Goal: Complete application form

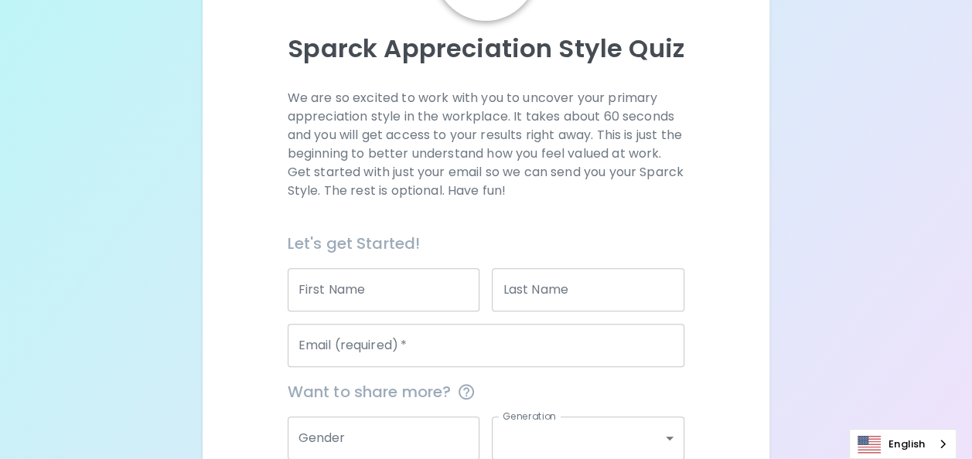
scroll to position [155, 0]
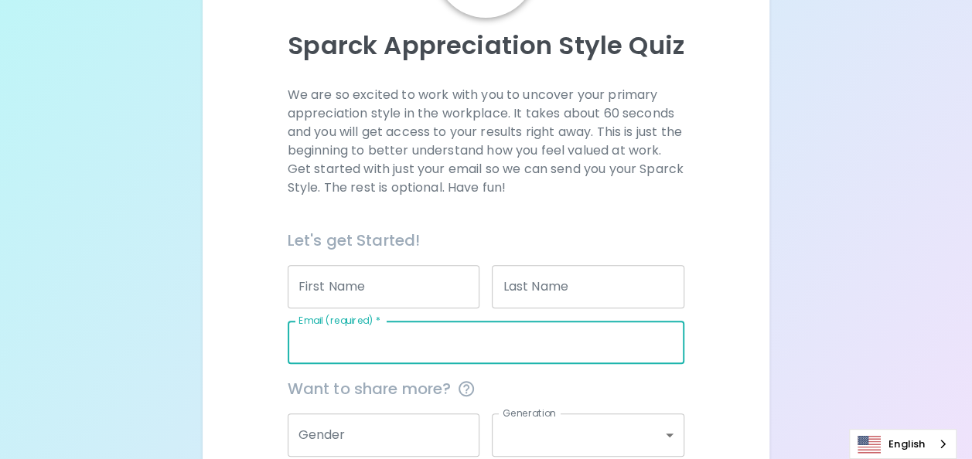
click at [346, 339] on input "Email (required)   *" at bounding box center [487, 342] width 398 height 43
type input "[PERSON_NAME][EMAIL_ADDRESS][PERSON_NAME][DOMAIN_NAME]"
type input "[PERSON_NAME]"
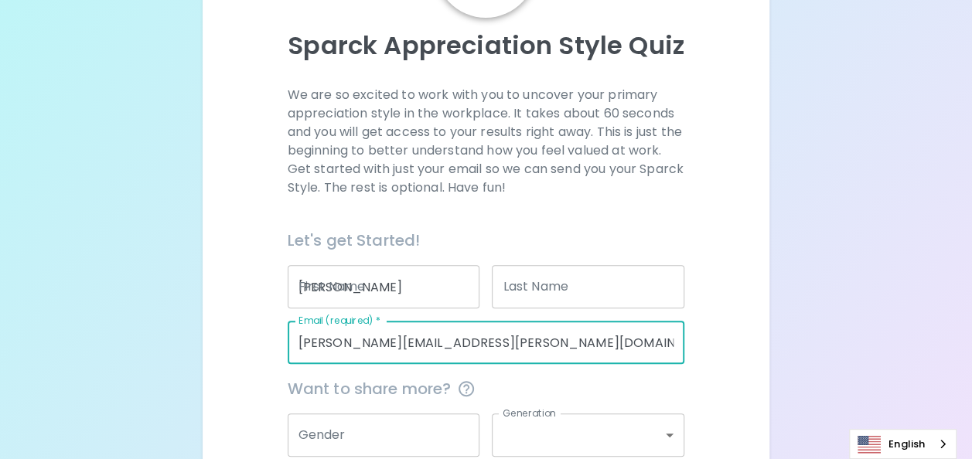
type input "G"
type input "Seagate Technology International"
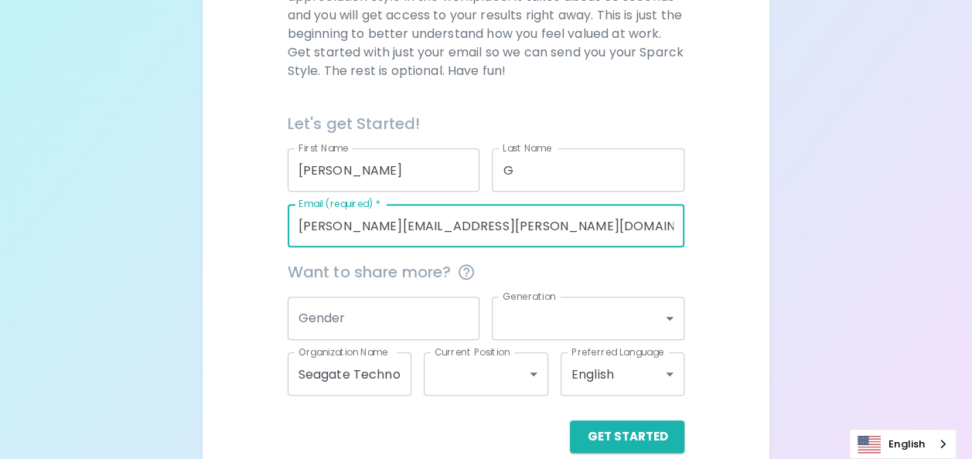
scroll to position [295, 0]
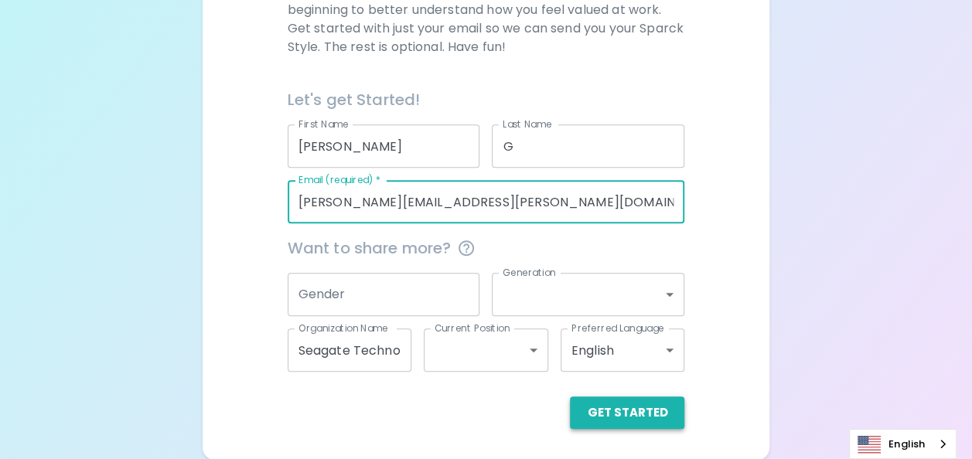
click at [640, 415] on button "Get Started" at bounding box center [627, 413] width 114 height 32
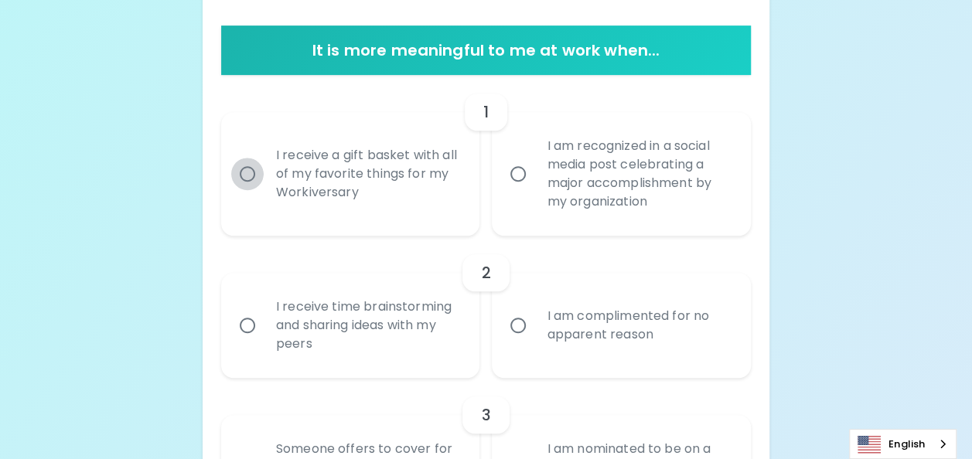
click at [244, 172] on input "I receive a gift basket with all of my favorite things for my Workiversary" at bounding box center [247, 174] width 32 height 32
radio input "true"
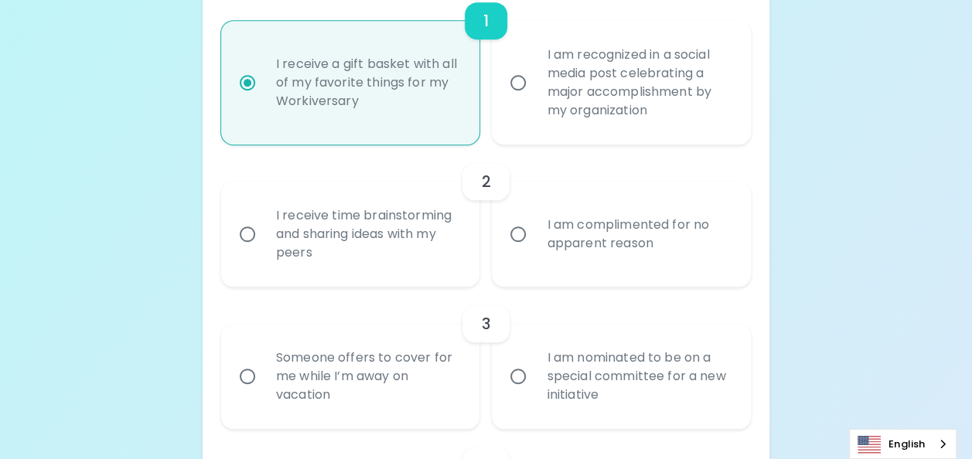
scroll to position [419, 0]
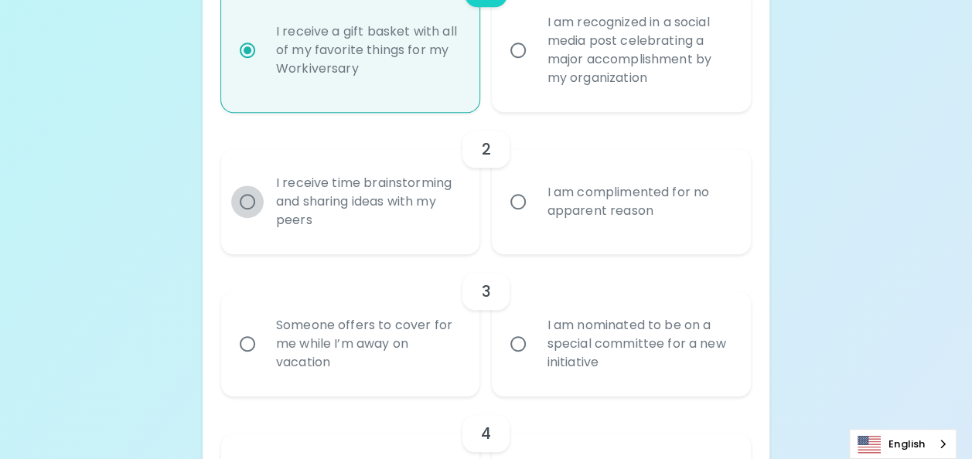
click at [248, 199] on input "I receive time brainstorming and sharing ideas with my peers" at bounding box center [247, 202] width 32 height 32
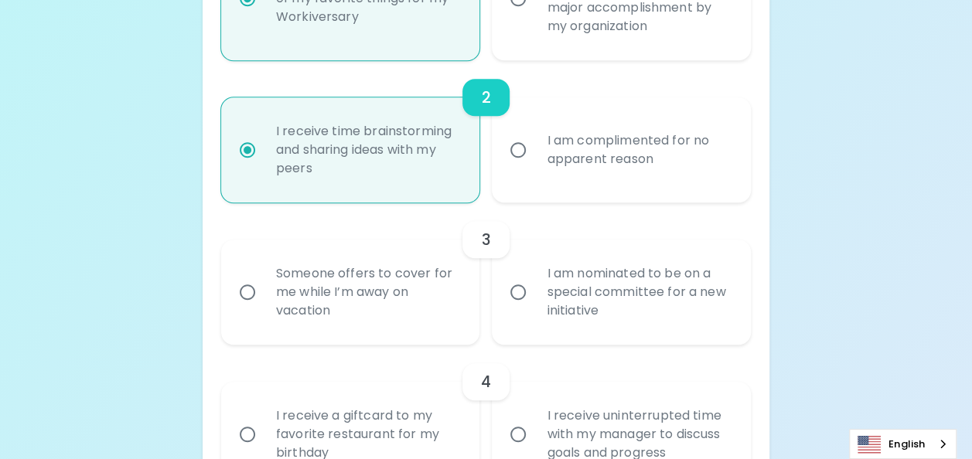
scroll to position [543, 0]
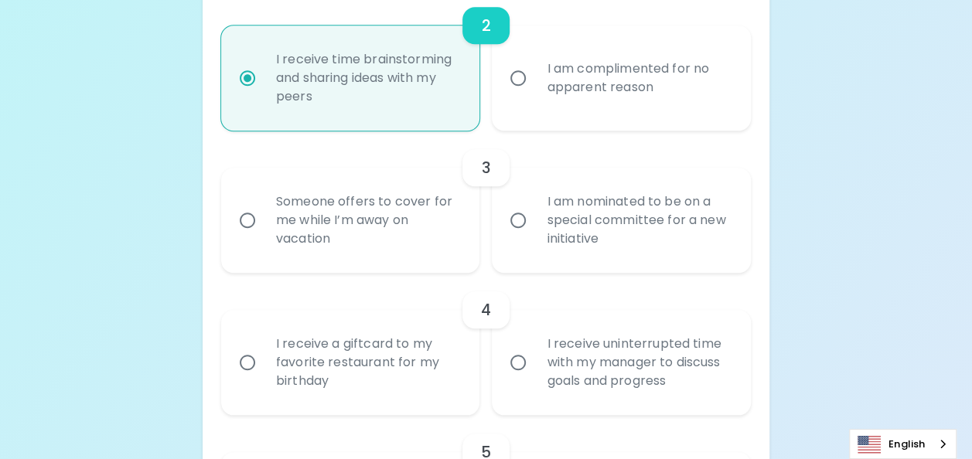
radio input "true"
click at [250, 219] on input "Someone offers to cover for me while I’m away on vacation" at bounding box center [247, 220] width 32 height 32
radio input "false"
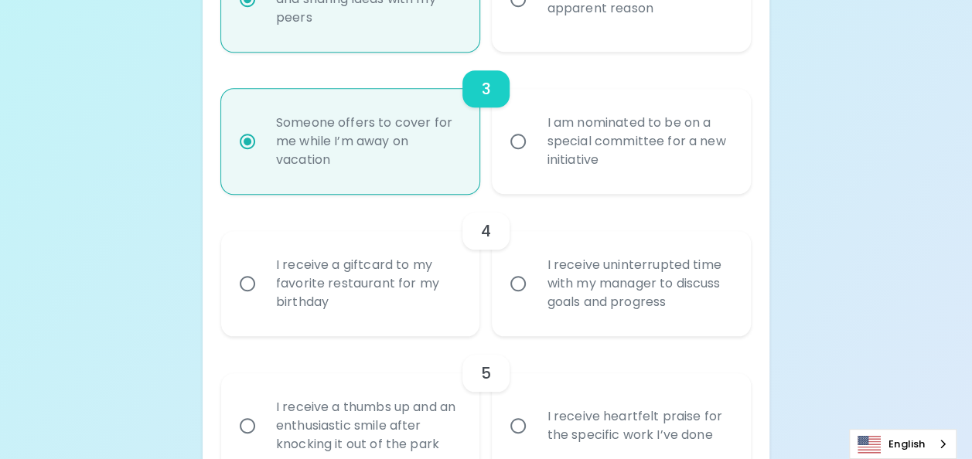
scroll to position [667, 0]
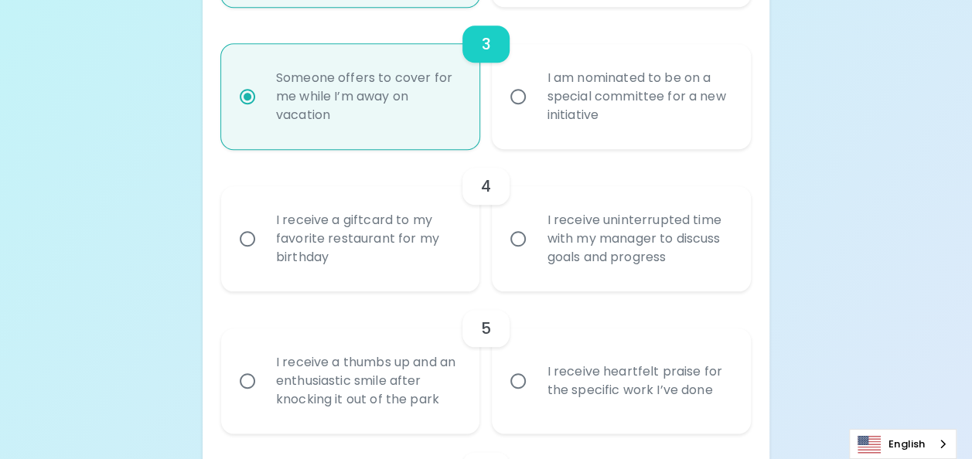
radio input "true"
click at [248, 236] on input "I receive a giftcard to my favorite restaurant for my birthday" at bounding box center [247, 239] width 32 height 32
radio input "false"
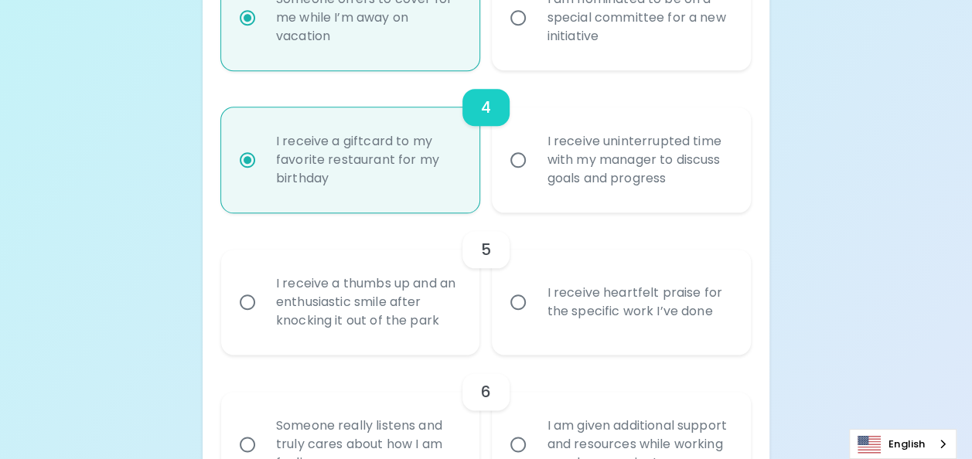
scroll to position [791, 0]
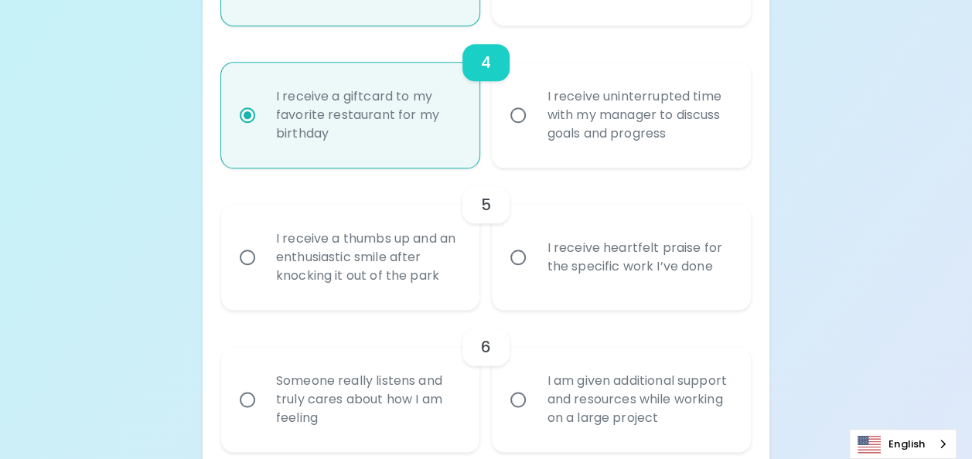
radio input "true"
click at [522, 257] on input "I receive heartfelt praise for the specific work I’ve done" at bounding box center [518, 257] width 32 height 32
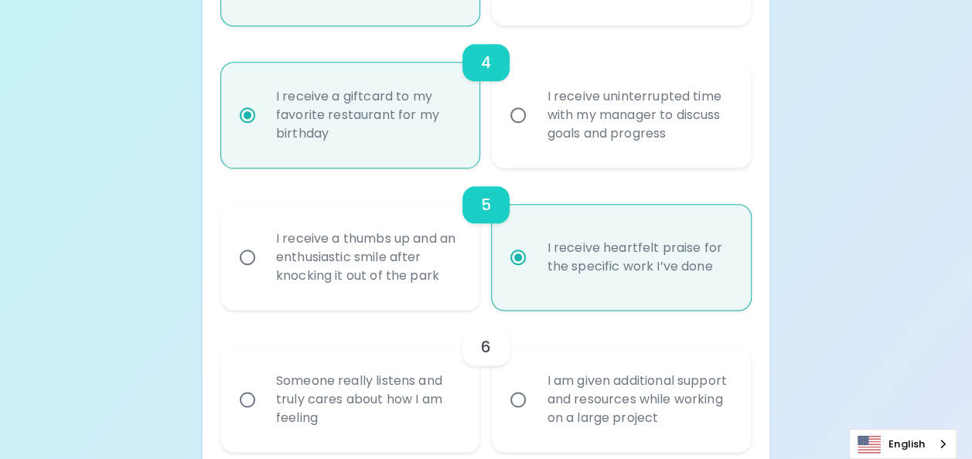
radio input "false"
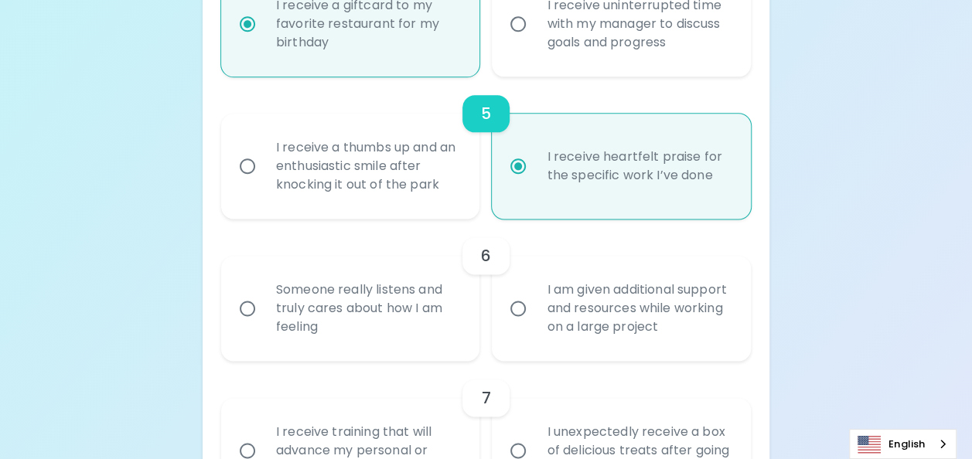
scroll to position [914, 0]
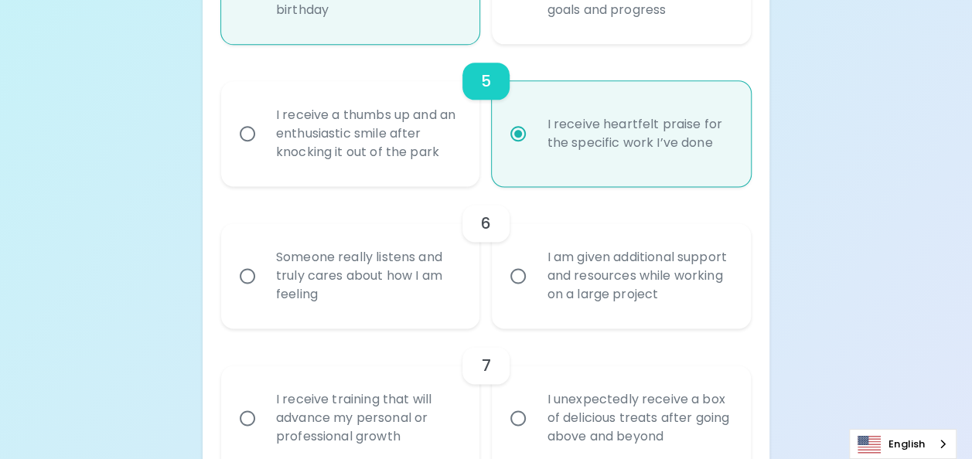
radio input "true"
click at [520, 275] on input "I am given additional support and resources while working on a large project" at bounding box center [518, 276] width 32 height 32
radio input "false"
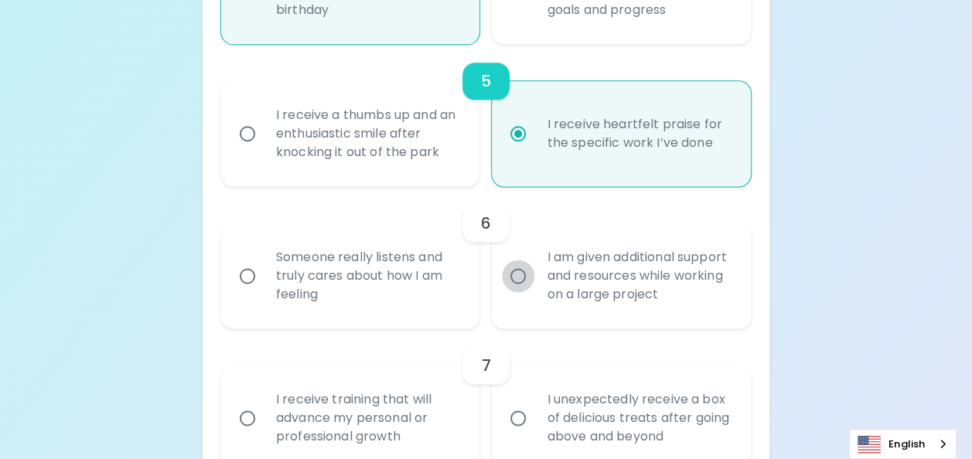
radio input "false"
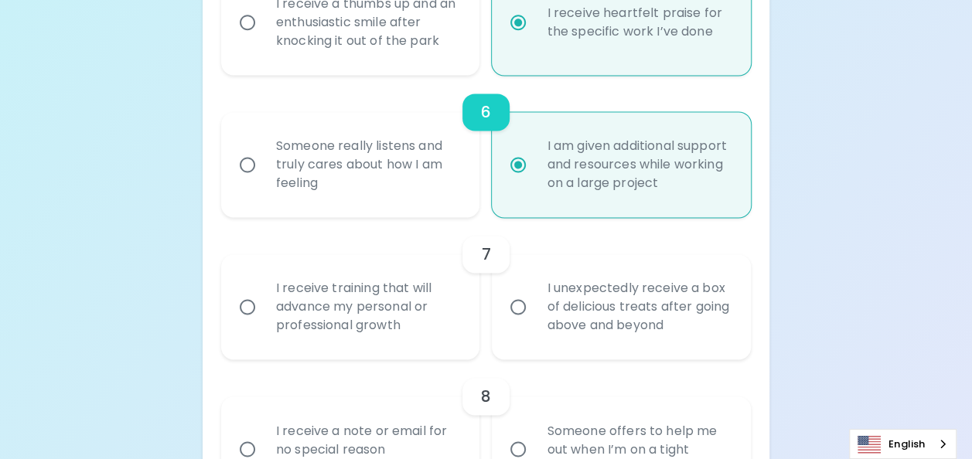
scroll to position [1038, 0]
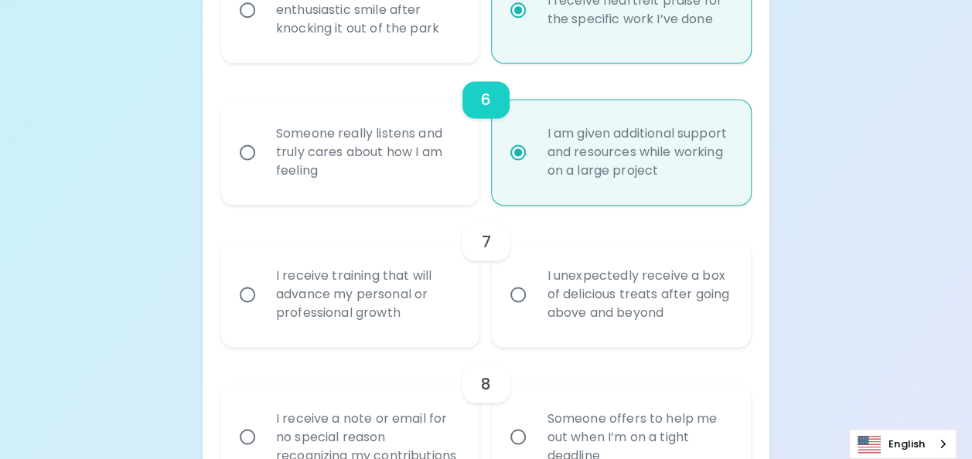
radio input "true"
click at [248, 294] on input "I receive training that will advance my personal or professional growth" at bounding box center [247, 294] width 32 height 32
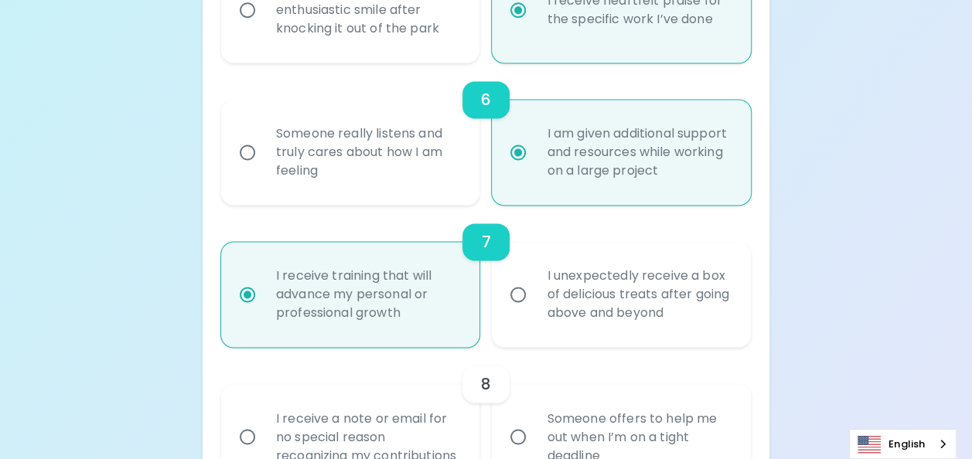
radio input "false"
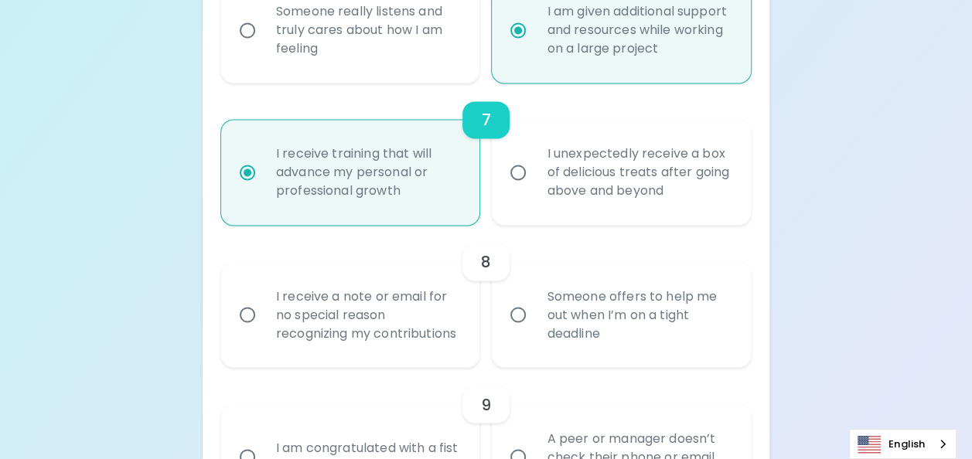
scroll to position [1162, 0]
radio input "true"
click at [517, 322] on input "Someone offers to help me out when I’m on a tight deadline" at bounding box center [518, 313] width 32 height 32
radio input "false"
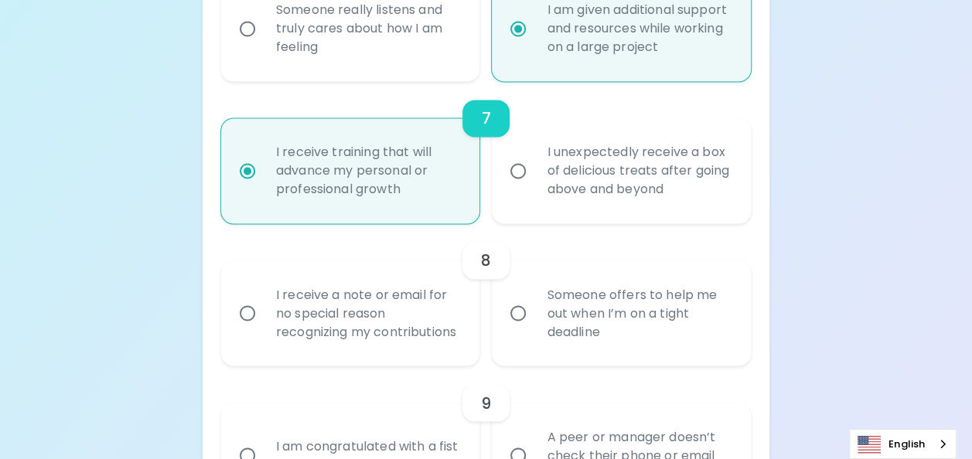
radio input "false"
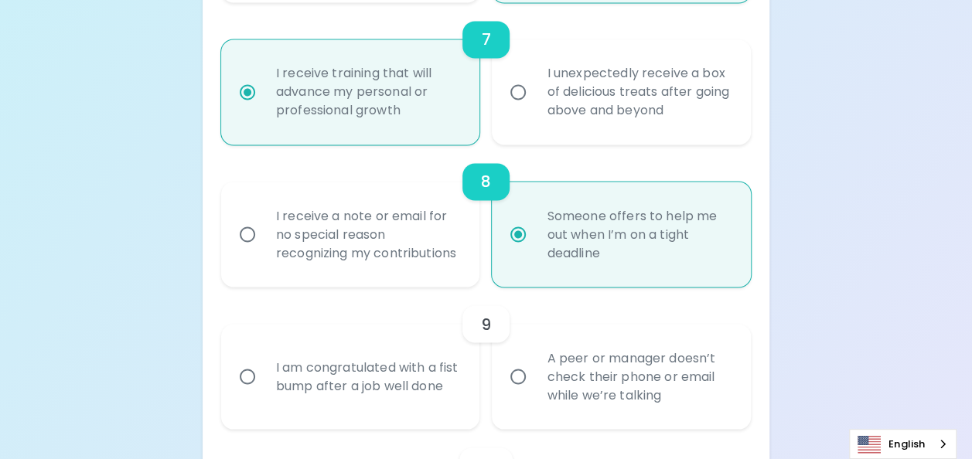
scroll to position [1286, 0]
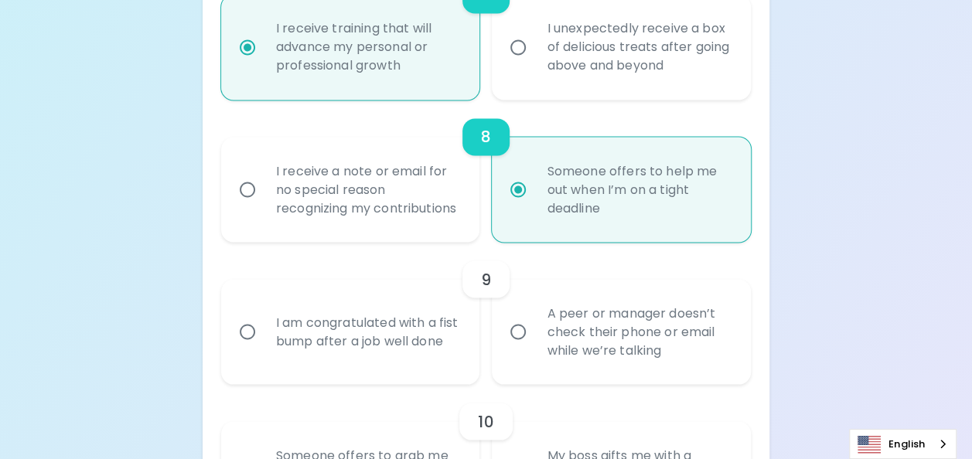
radio input "true"
click at [520, 348] on input "A peer or manager doesn’t check their phone or email while we’re talking" at bounding box center [518, 332] width 32 height 32
radio input "false"
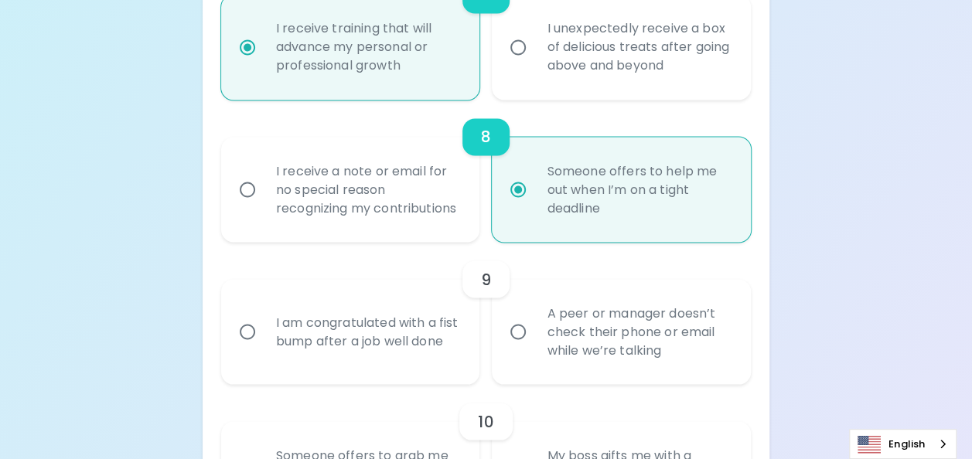
radio input "false"
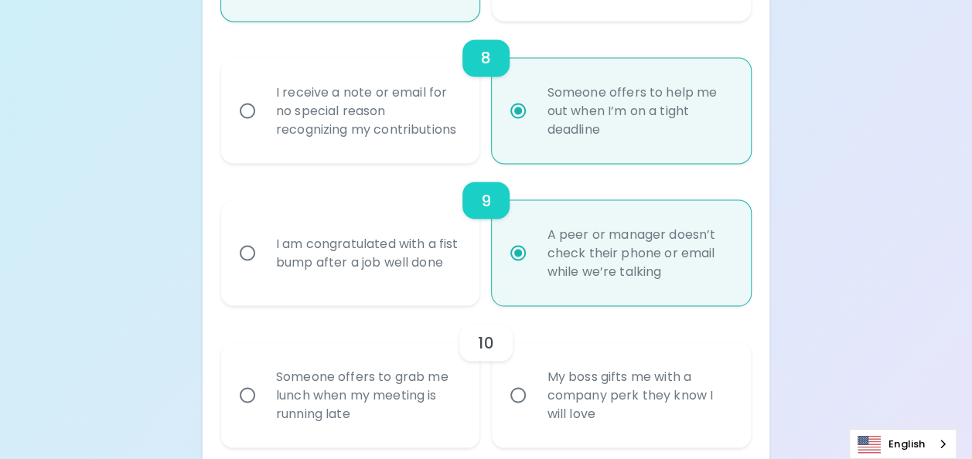
scroll to position [1409, 0]
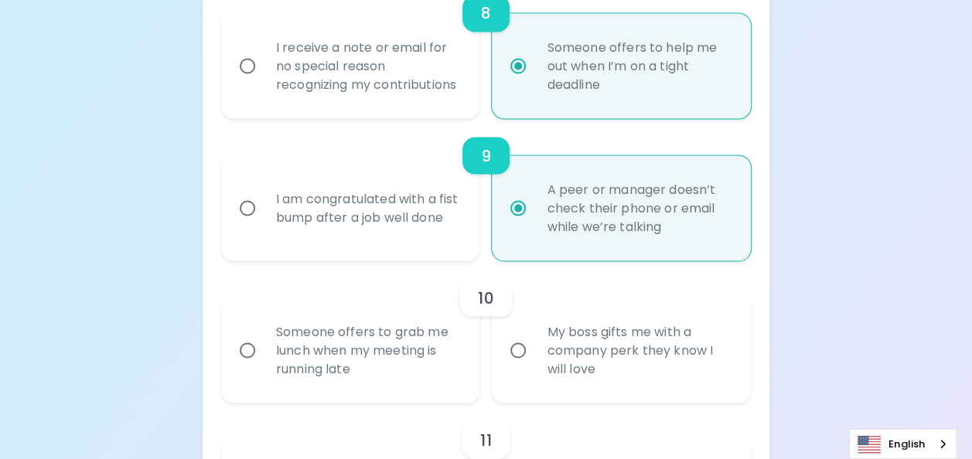
radio input "true"
click at [251, 367] on input "Someone offers to grab me lunch when my meeting is running late" at bounding box center [247, 350] width 32 height 32
radio input "false"
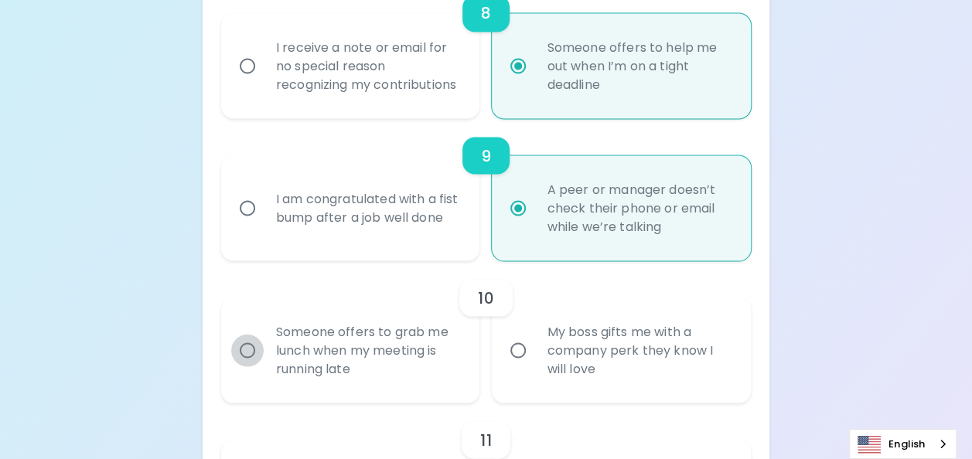
radio input "false"
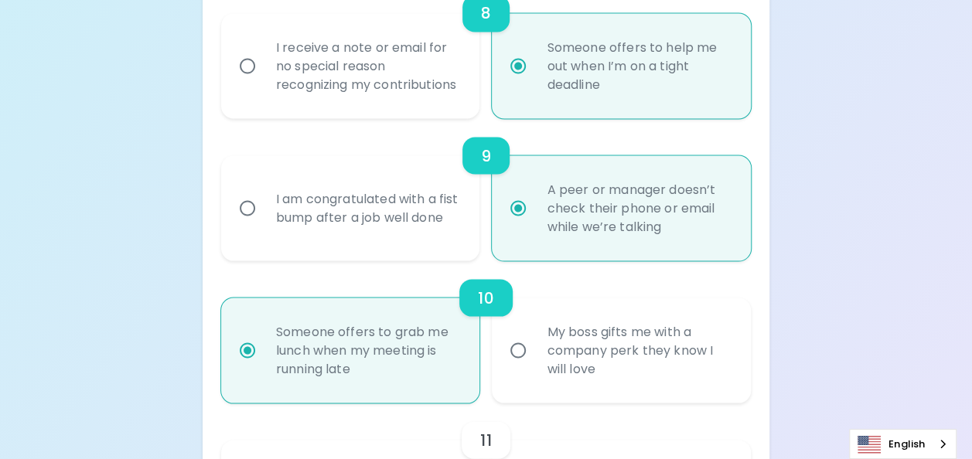
scroll to position [1533, 0]
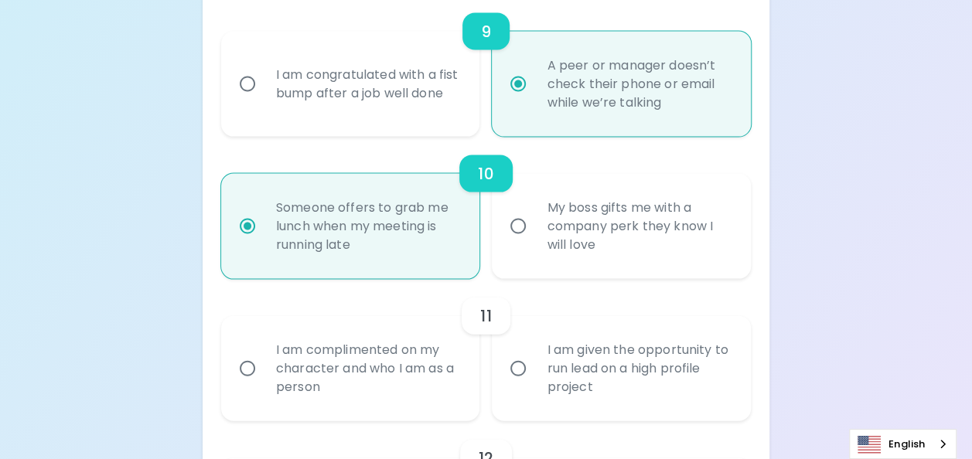
radio input "true"
click at [518, 385] on input "I am given the opportunity to run lead on a high profile project" at bounding box center [518, 369] width 32 height 32
radio input "false"
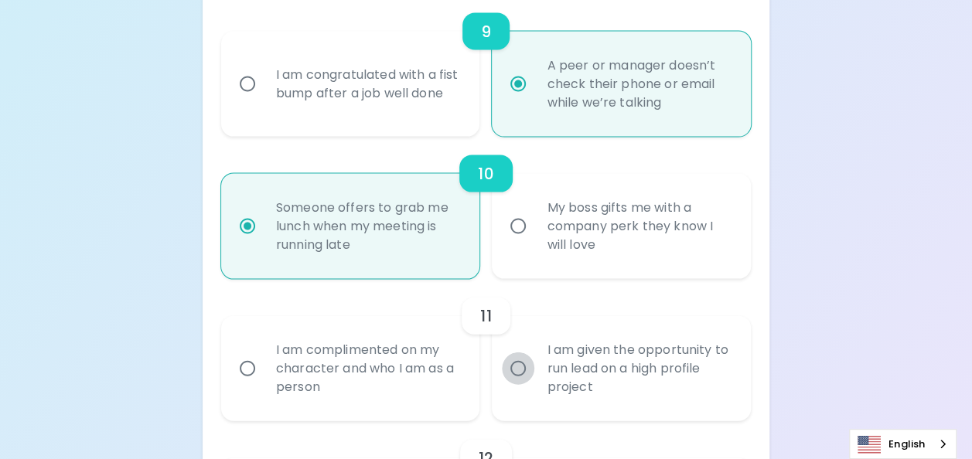
radio input "false"
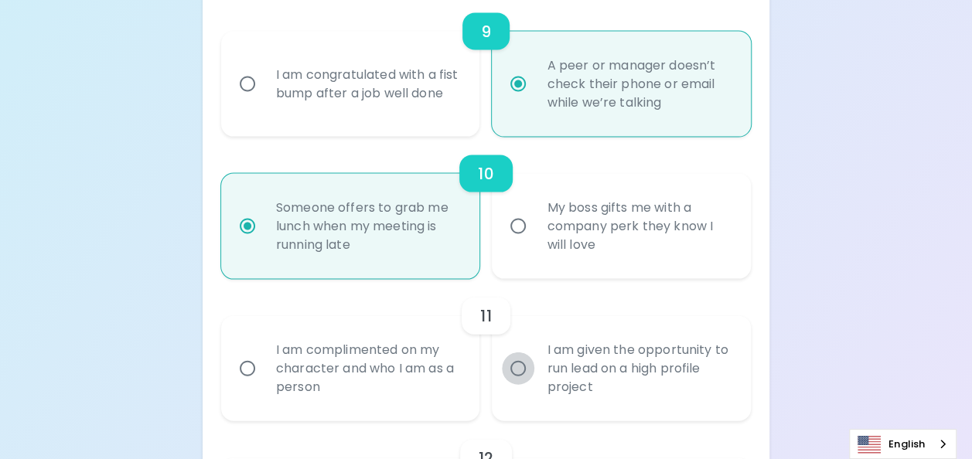
radio input "false"
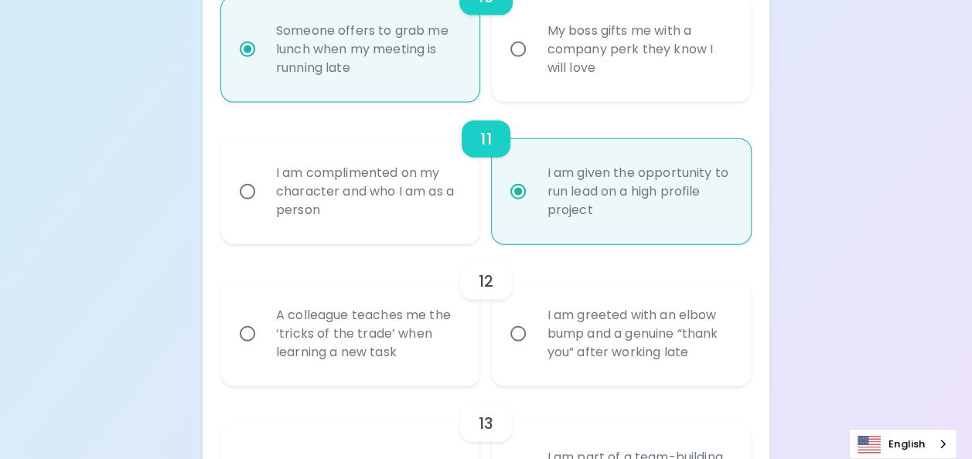
scroll to position [1734, 0]
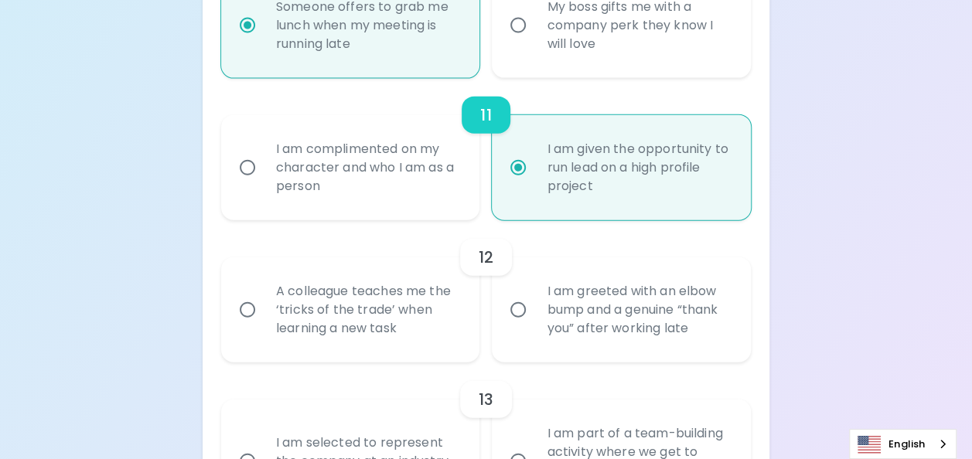
radio input "true"
click at [247, 326] on input "A colleague teaches me the ‘tricks of the trade’ when learning a new task" at bounding box center [247, 310] width 32 height 32
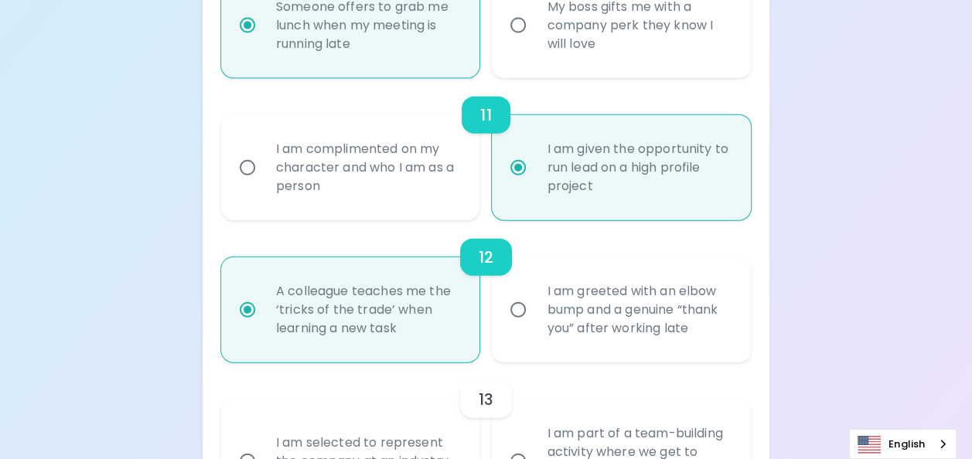
radio input "false"
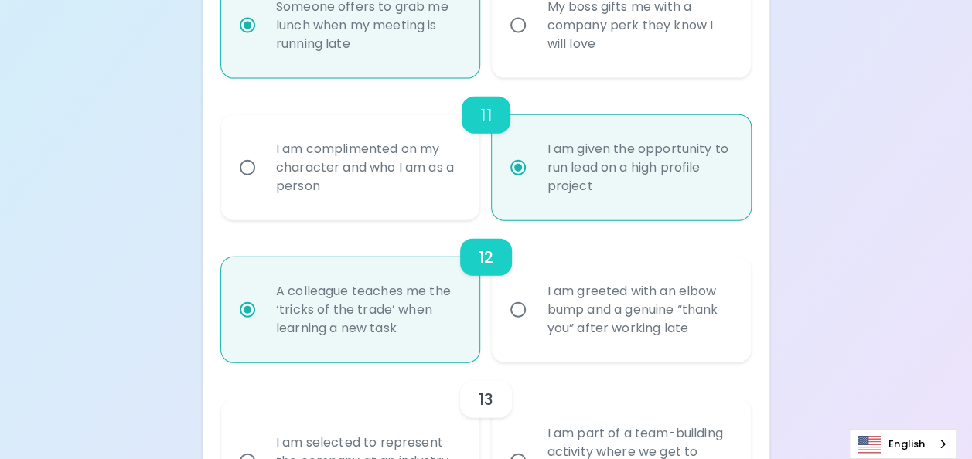
radio input "false"
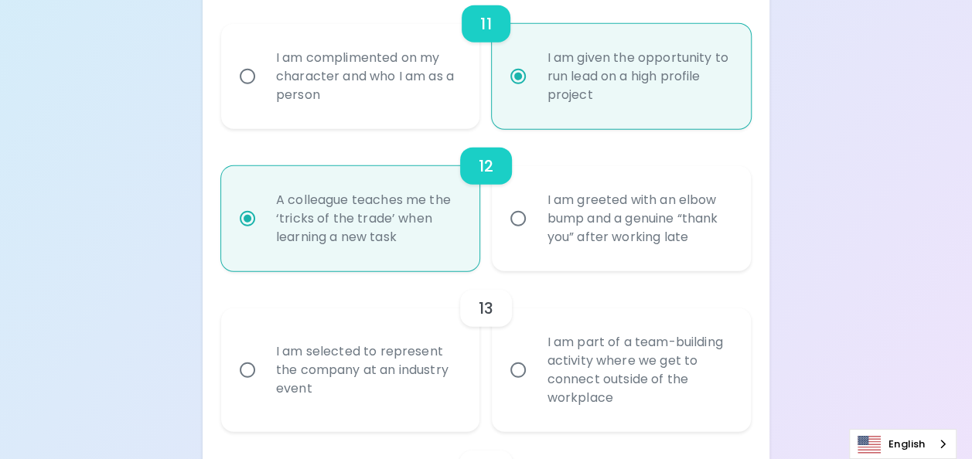
scroll to position [1858, 0]
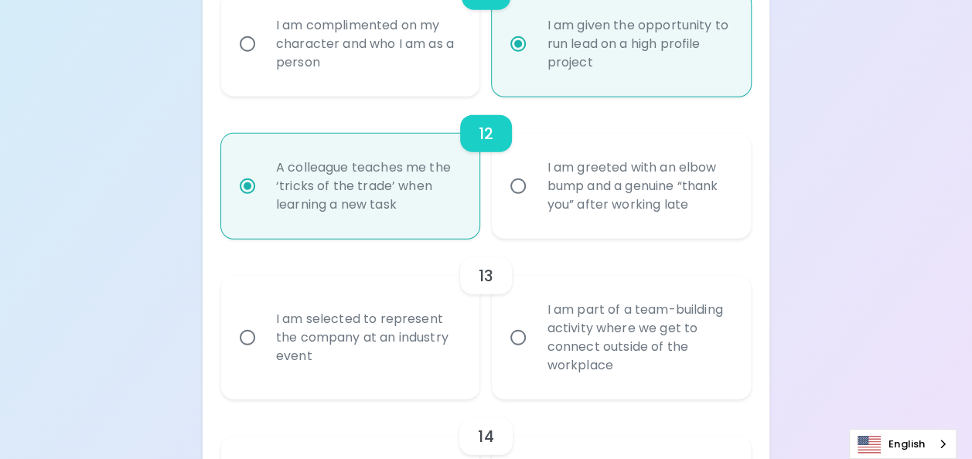
radio input "true"
click at [244, 354] on input "I am selected to represent the company at an industry event" at bounding box center [247, 338] width 32 height 32
radio input "false"
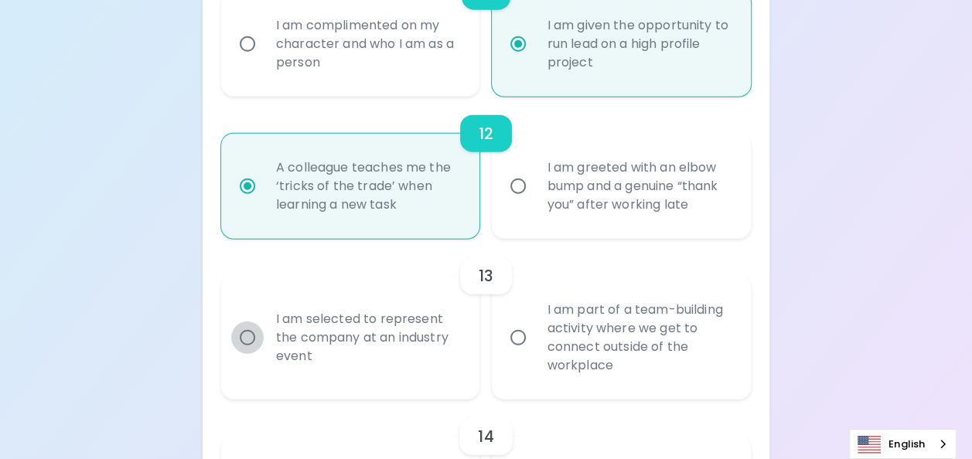
radio input "false"
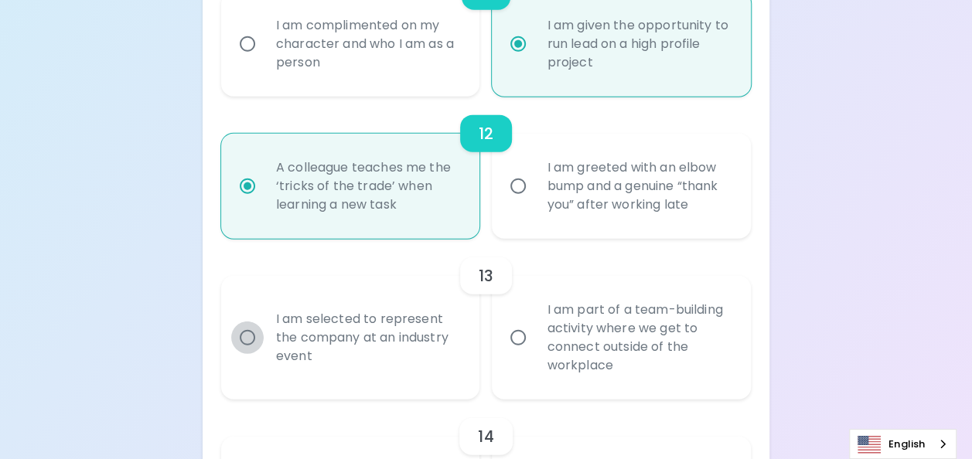
radio input "false"
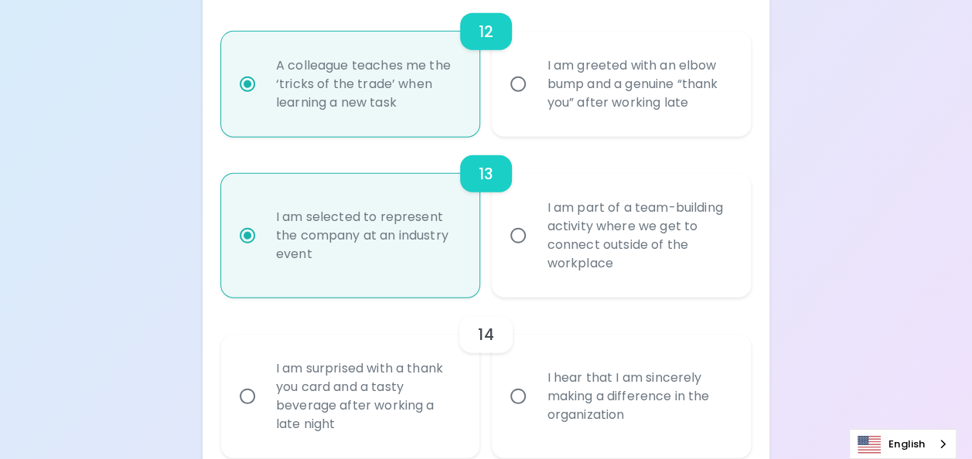
scroll to position [1982, 0]
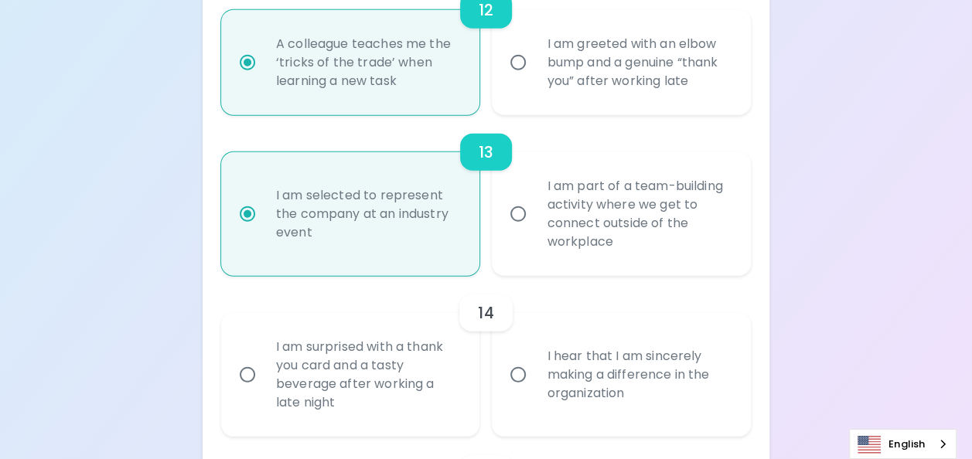
radio input "true"
click at [519, 391] on input "I hear that I am sincerely making a difference in the organization" at bounding box center [518, 375] width 32 height 32
radio input "false"
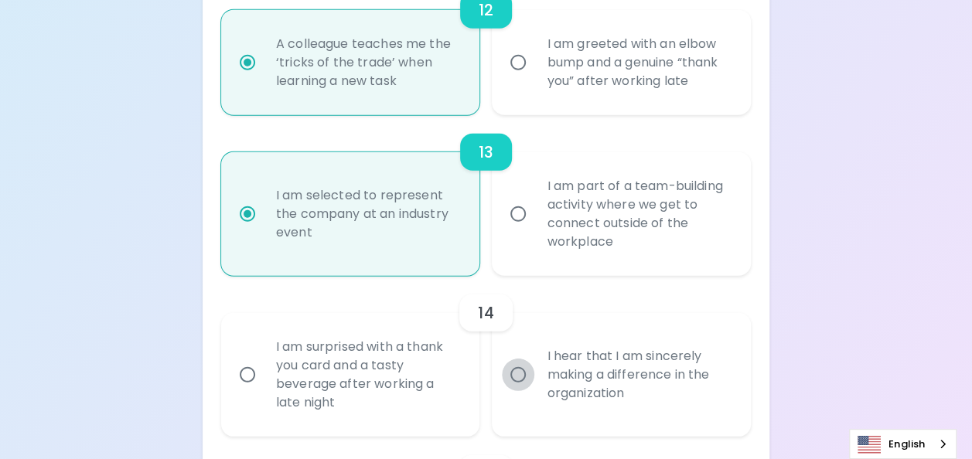
radio input "false"
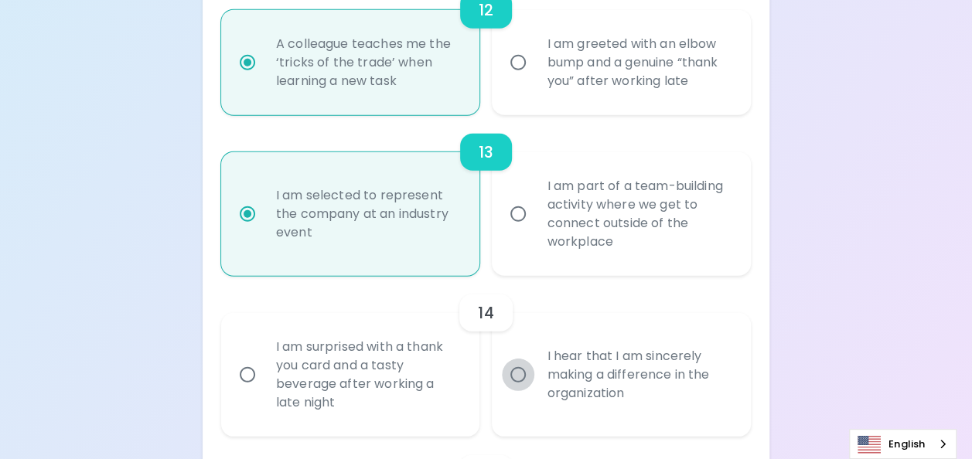
radio input "false"
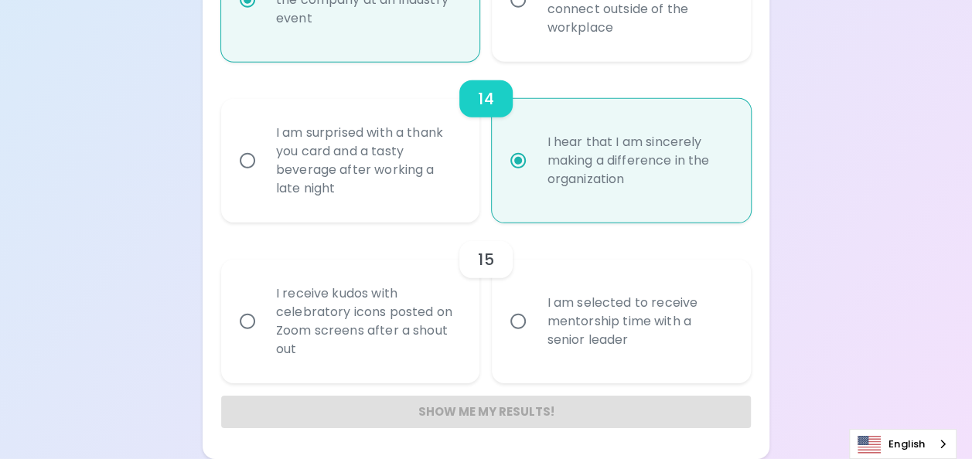
scroll to position [2214, 0]
radio input "true"
click at [518, 321] on input "I am selected to receive mentorship time with a senior leader" at bounding box center [518, 322] width 32 height 32
radio input "false"
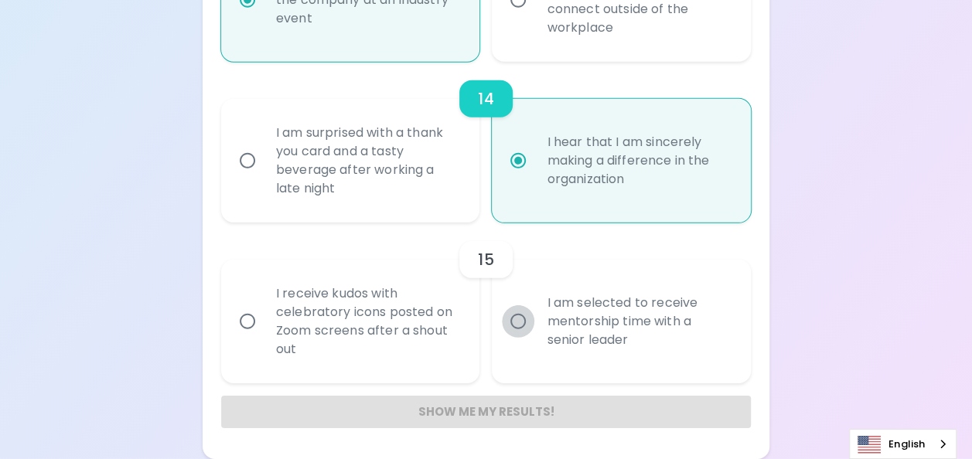
radio input "false"
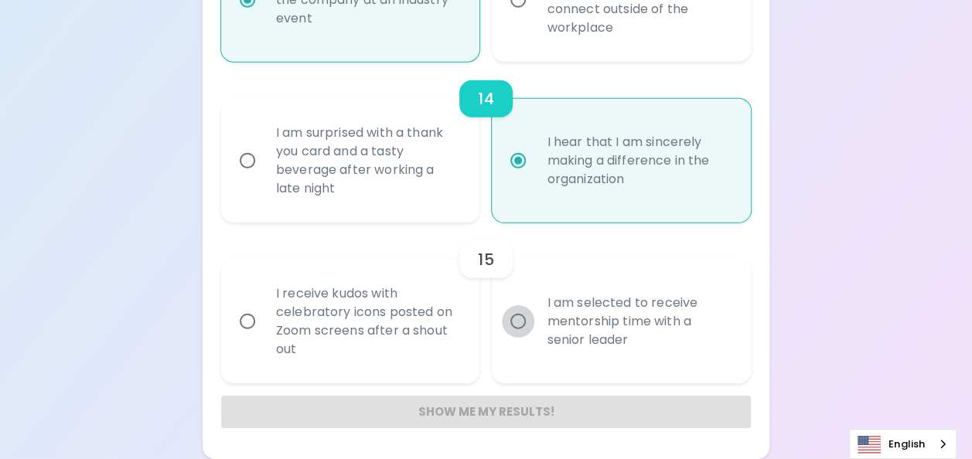
radio input "false"
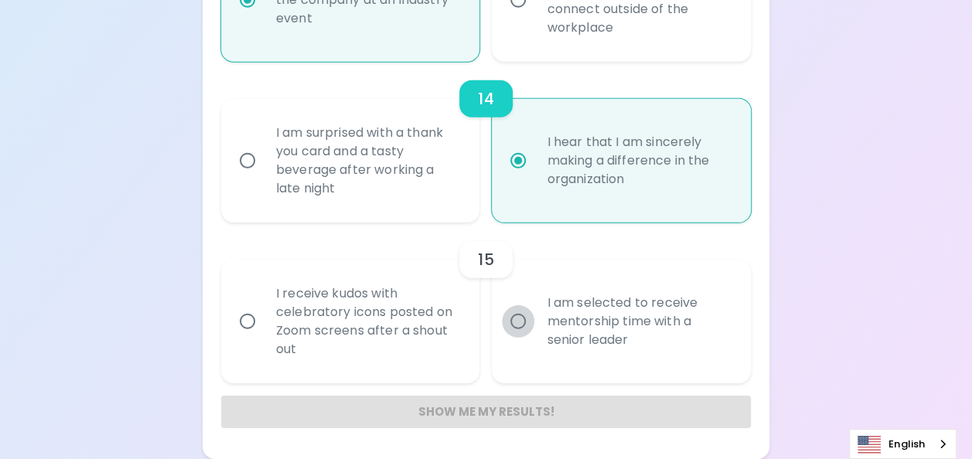
radio input "false"
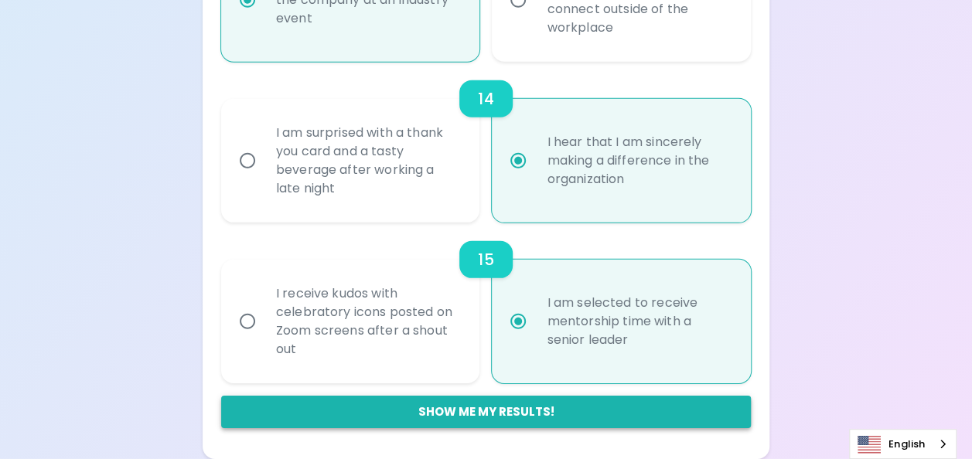
radio input "true"
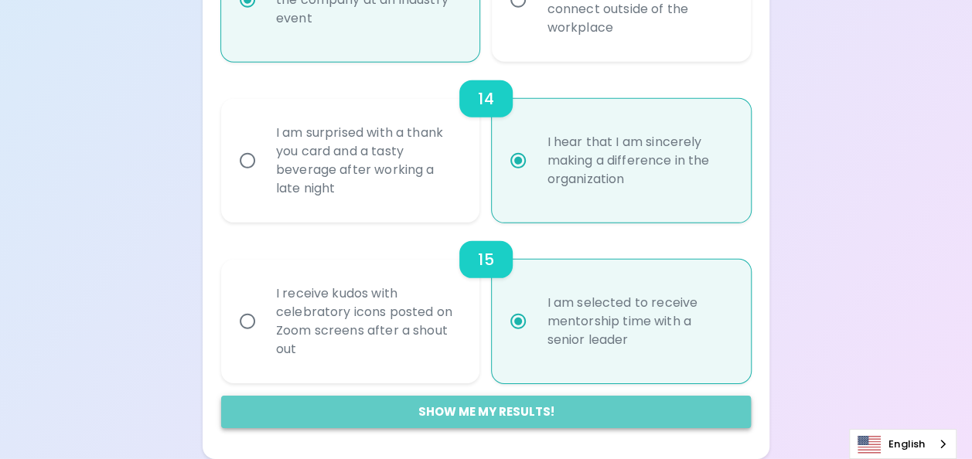
click at [551, 419] on button "Show me my results!" at bounding box center [486, 412] width 530 height 32
radio input "false"
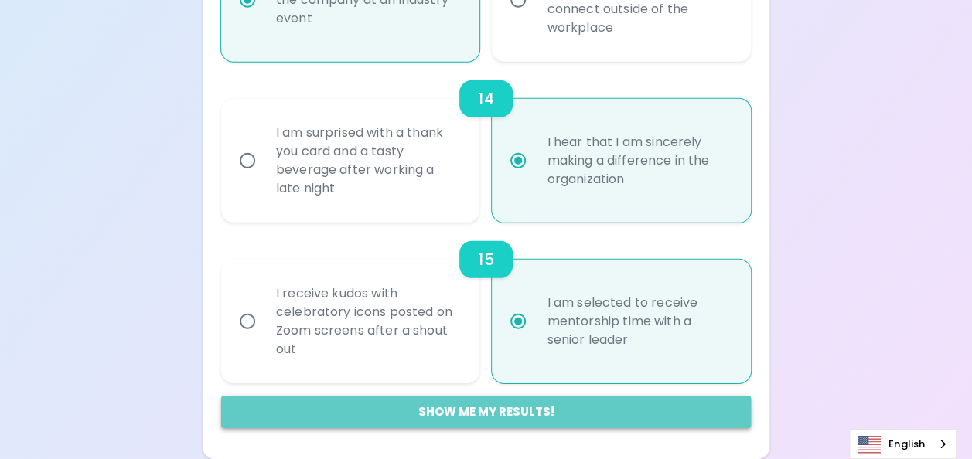
radio input "false"
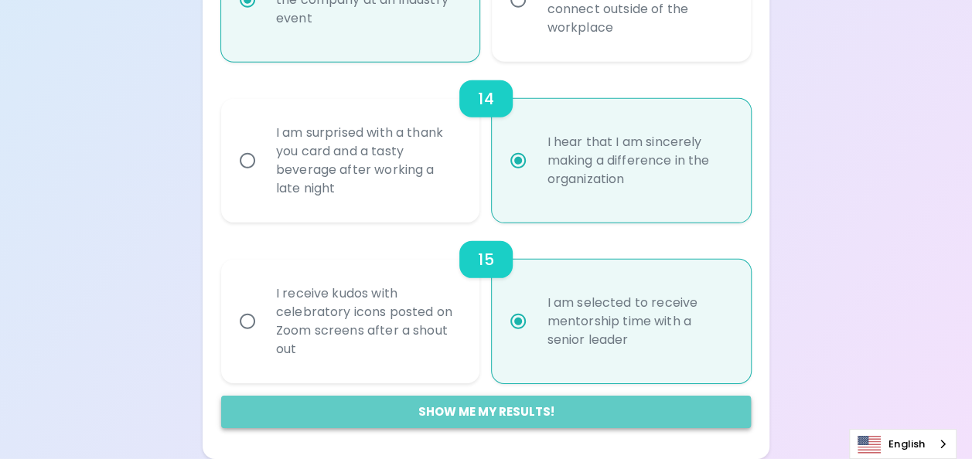
radio input "false"
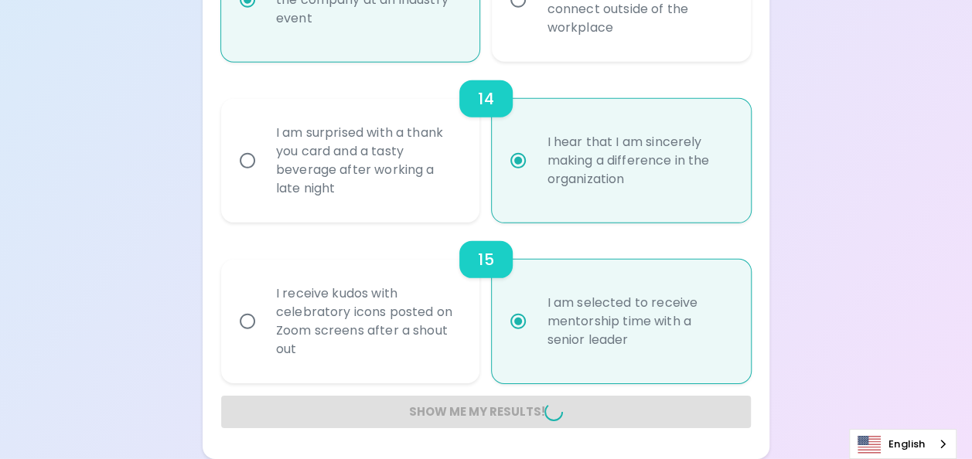
radio input "false"
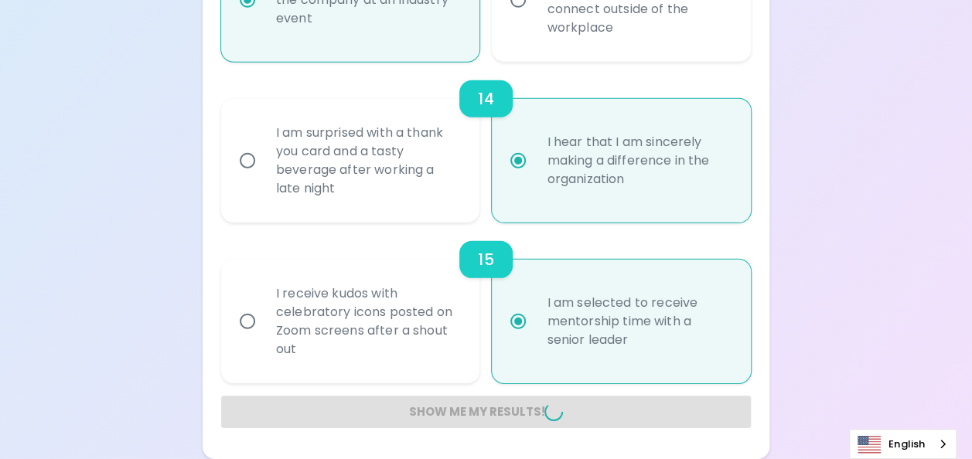
radio input "false"
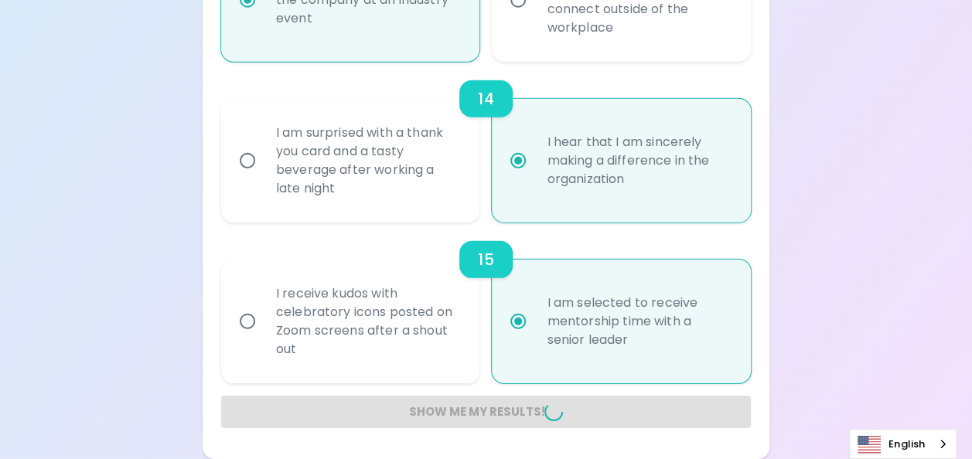
radio input "false"
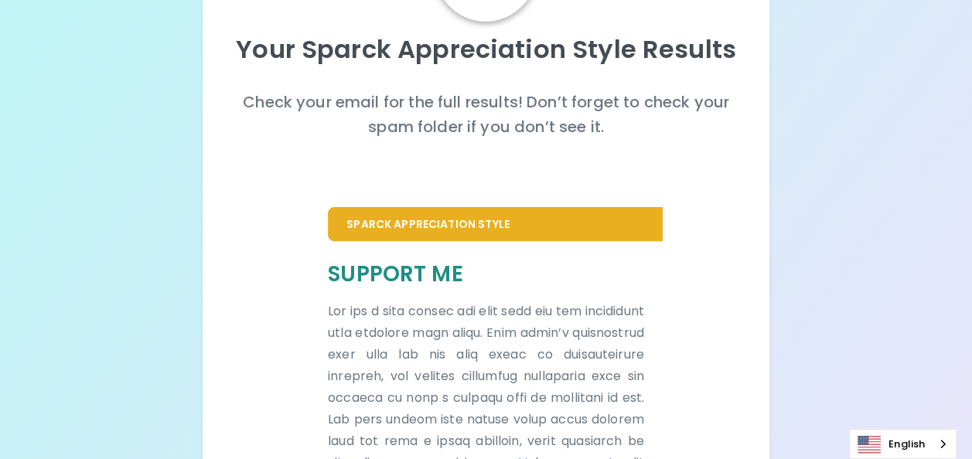
scroll to position [155, 0]
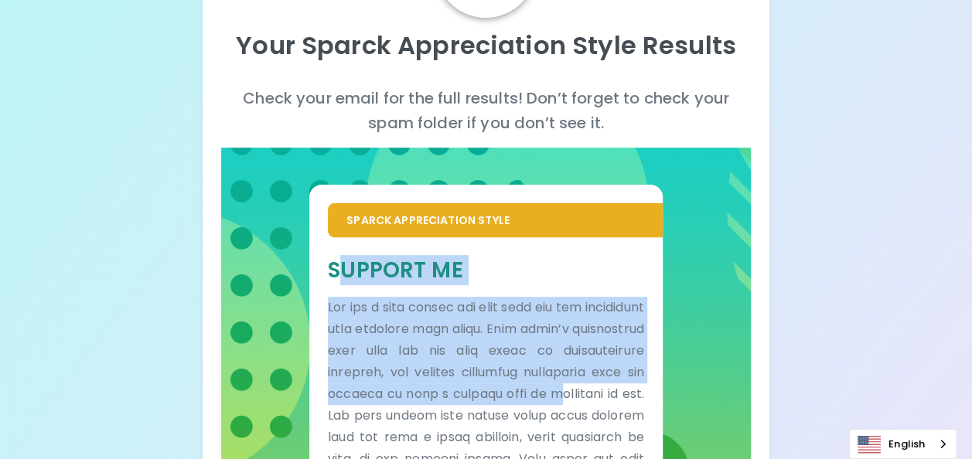
drag, startPoint x: 336, startPoint y: 268, endPoint x: 442, endPoint y: 418, distance: 184.1
drag, startPoint x: 442, startPoint y: 418, endPoint x: 341, endPoint y: 268, distance: 181.1
click at [340, 268] on h5 "Support Me" at bounding box center [486, 270] width 316 height 29
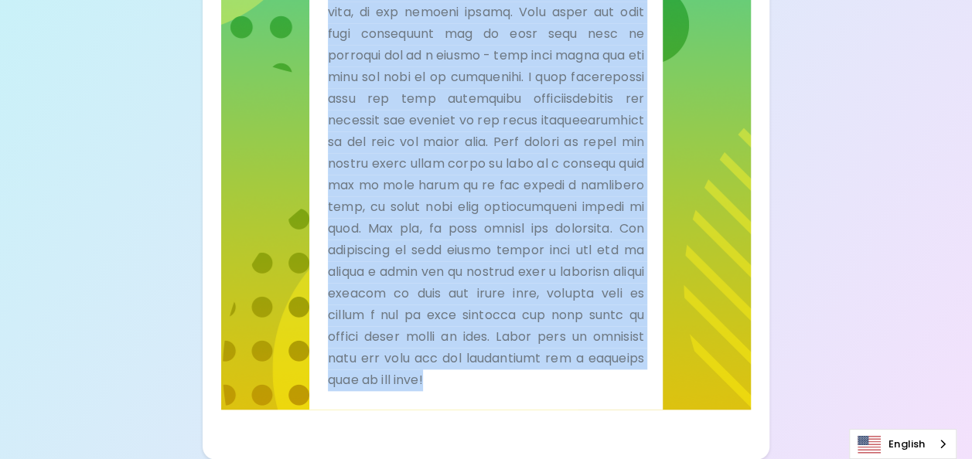
scroll to position [614, 0]
drag, startPoint x: 333, startPoint y: 269, endPoint x: 489, endPoint y: 402, distance: 205.2
click at [489, 391] on div "Support Me" at bounding box center [486, 100] width 316 height 582
drag, startPoint x: 489, startPoint y: 402, endPoint x: 435, endPoint y: 385, distance: 56.8
copy div "Loremip Do Sit ame c adip elitse doe temp inci utl etd magnaaliqu enim adminimv…"
